Goal: Navigation & Orientation: Find specific page/section

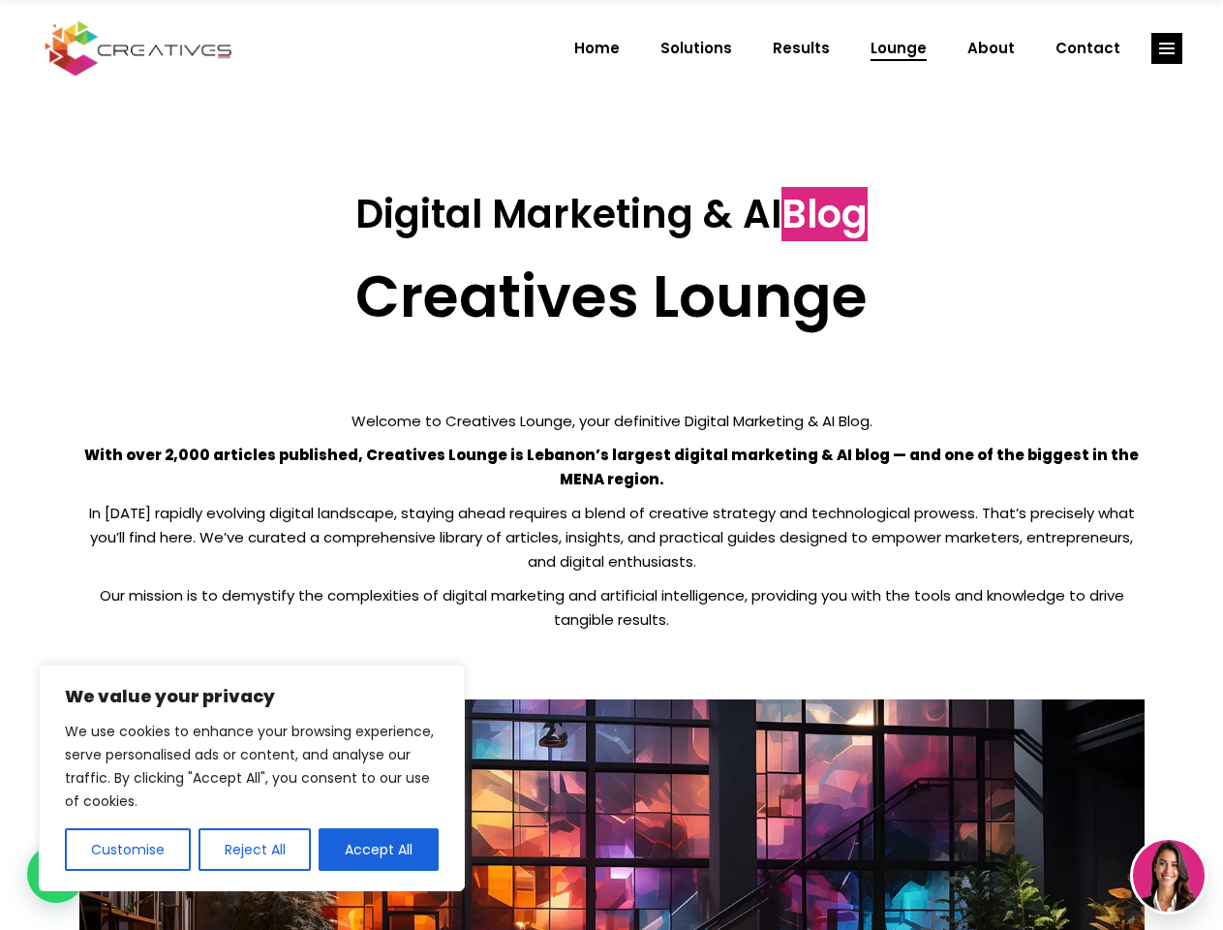
click at [611, 465] on p "With over 2,000 articles published, Creatives Lounge is Lebanon’s largest digit…" at bounding box center [611, 467] width 1065 height 48
click at [127, 849] on button "Customise" at bounding box center [128, 849] width 126 height 43
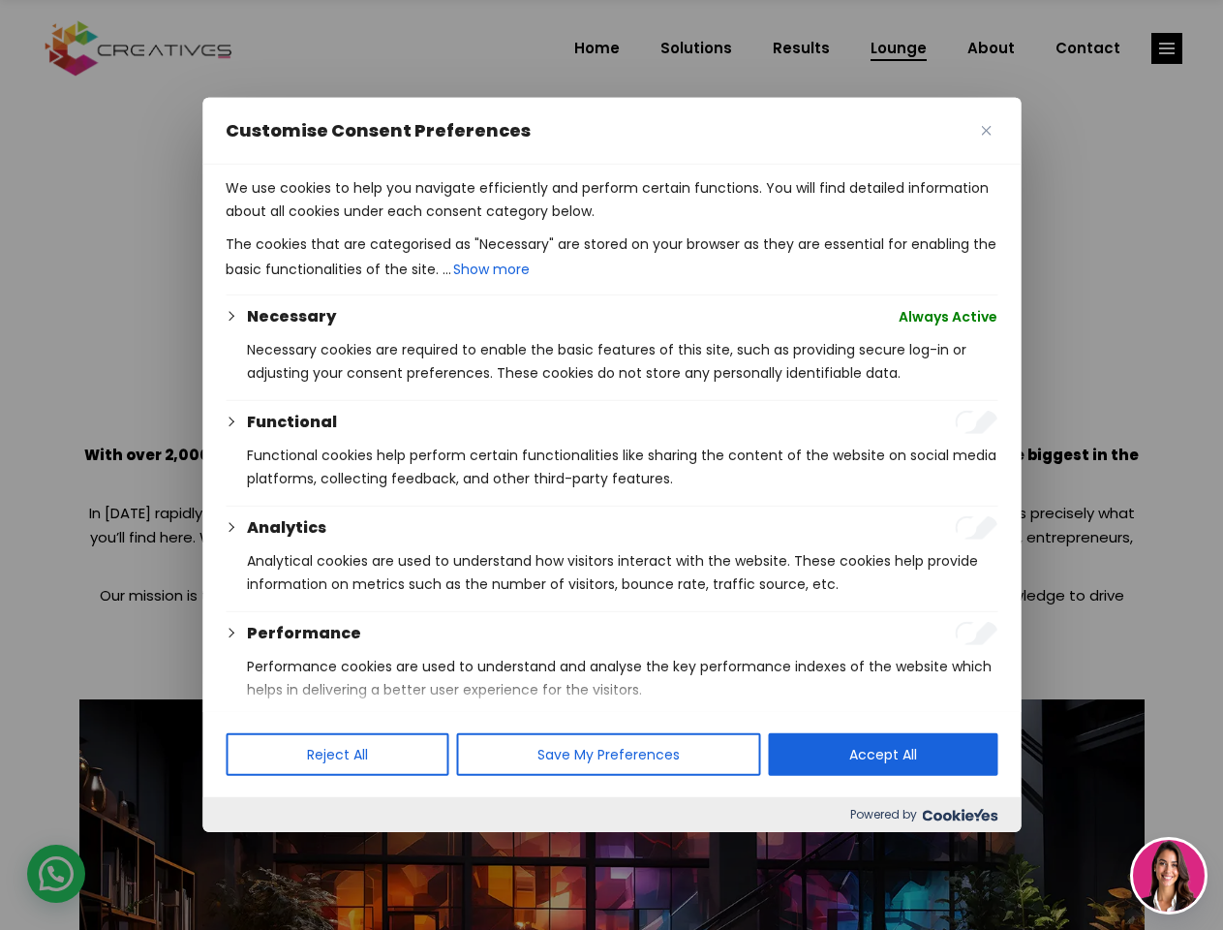
click at [254, 849] on div at bounding box center [611, 465] width 1223 height 930
click at [379, 223] on p "We use cookies to help you navigate efficiently and perform certain functions. …" at bounding box center [612, 199] width 772 height 46
click at [1167, 48] on div at bounding box center [611, 465] width 1223 height 930
click at [1169, 875] on img at bounding box center [1169, 876] width 72 height 72
